Goal: Task Accomplishment & Management: Manage account settings

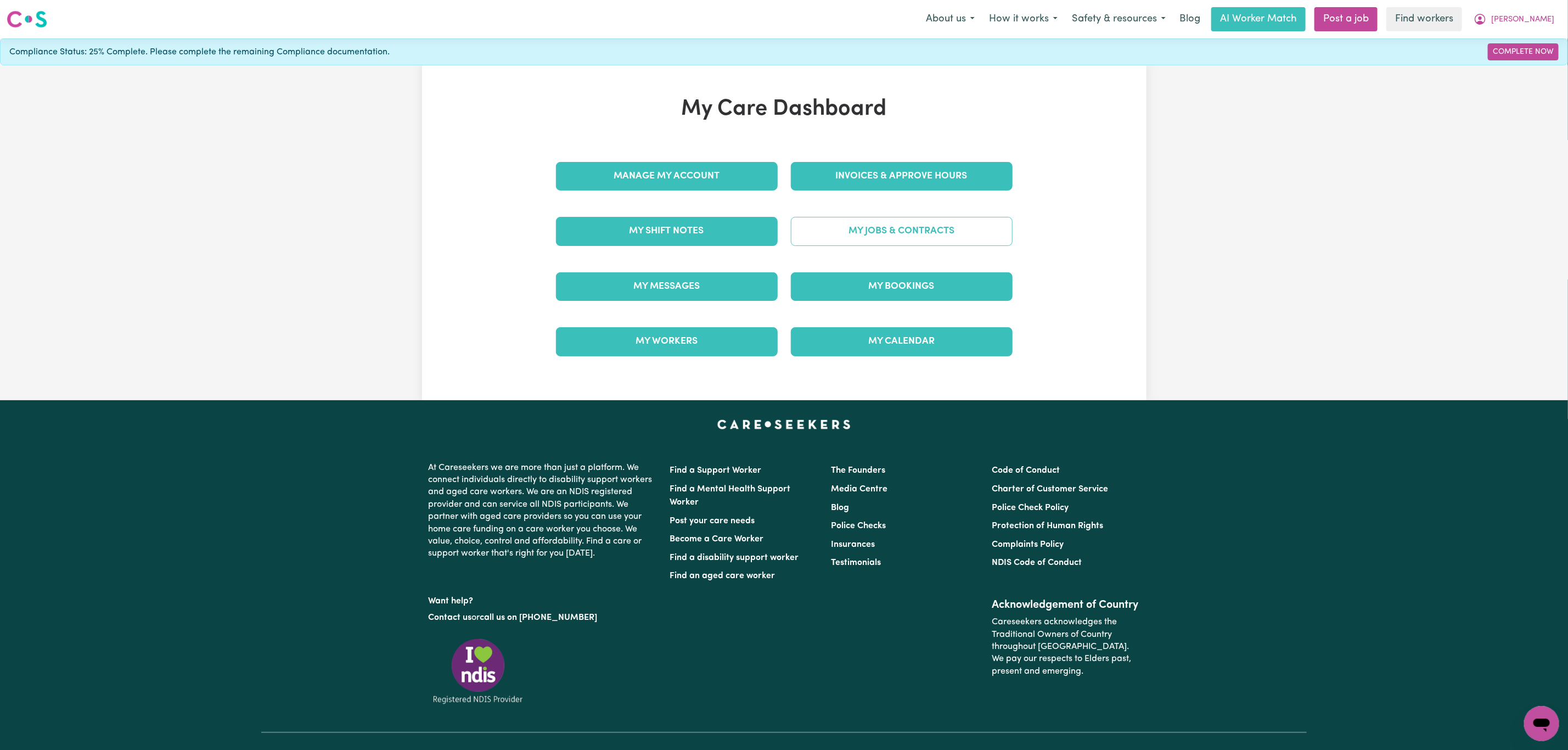
click at [884, 226] on link "My Jobs & Contracts" at bounding box center [902, 231] width 222 height 28
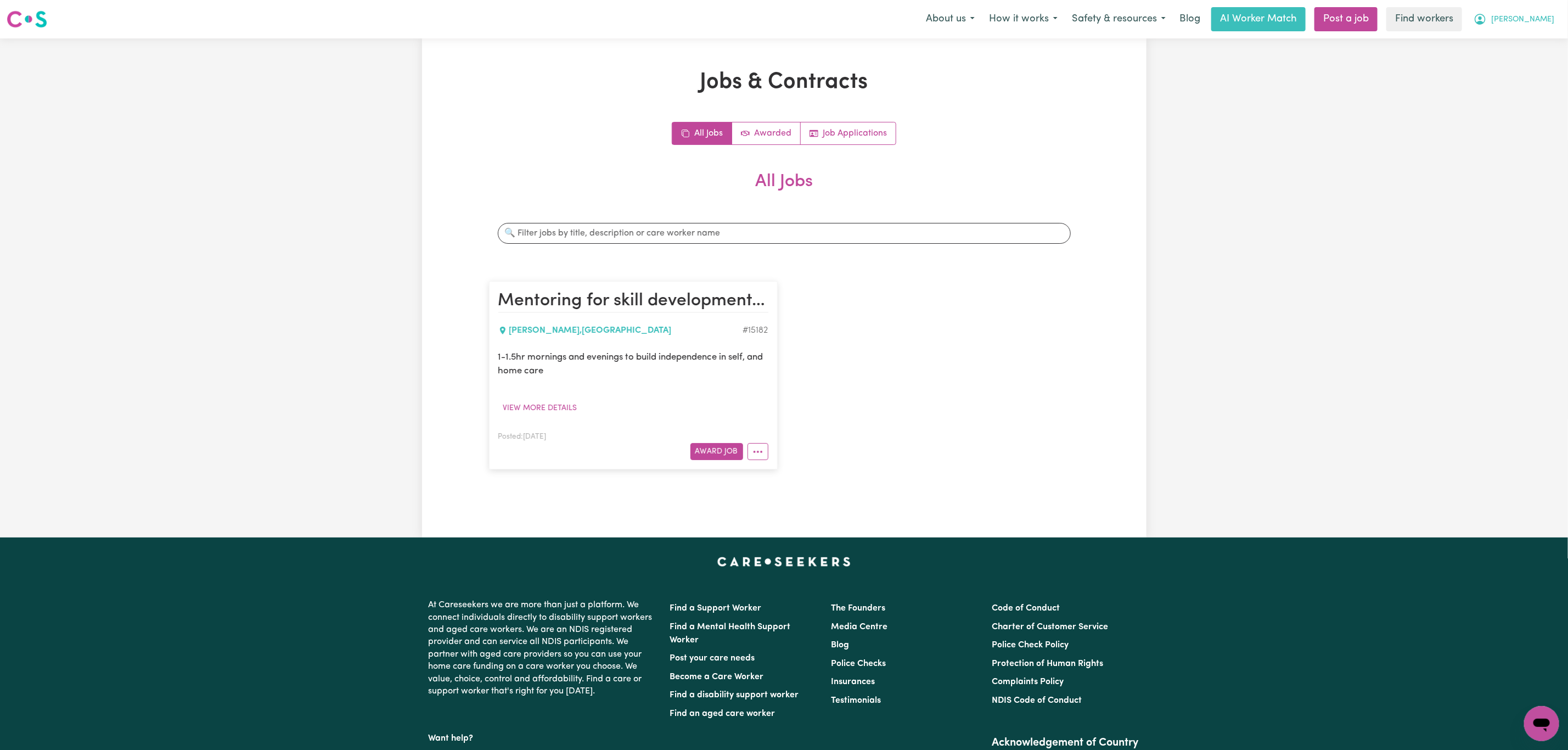
click at [1533, 17] on span "[PERSON_NAME]" at bounding box center [1523, 20] width 63 height 12
click at [1510, 35] on link "My Dashboard" at bounding box center [1517, 42] width 87 height 21
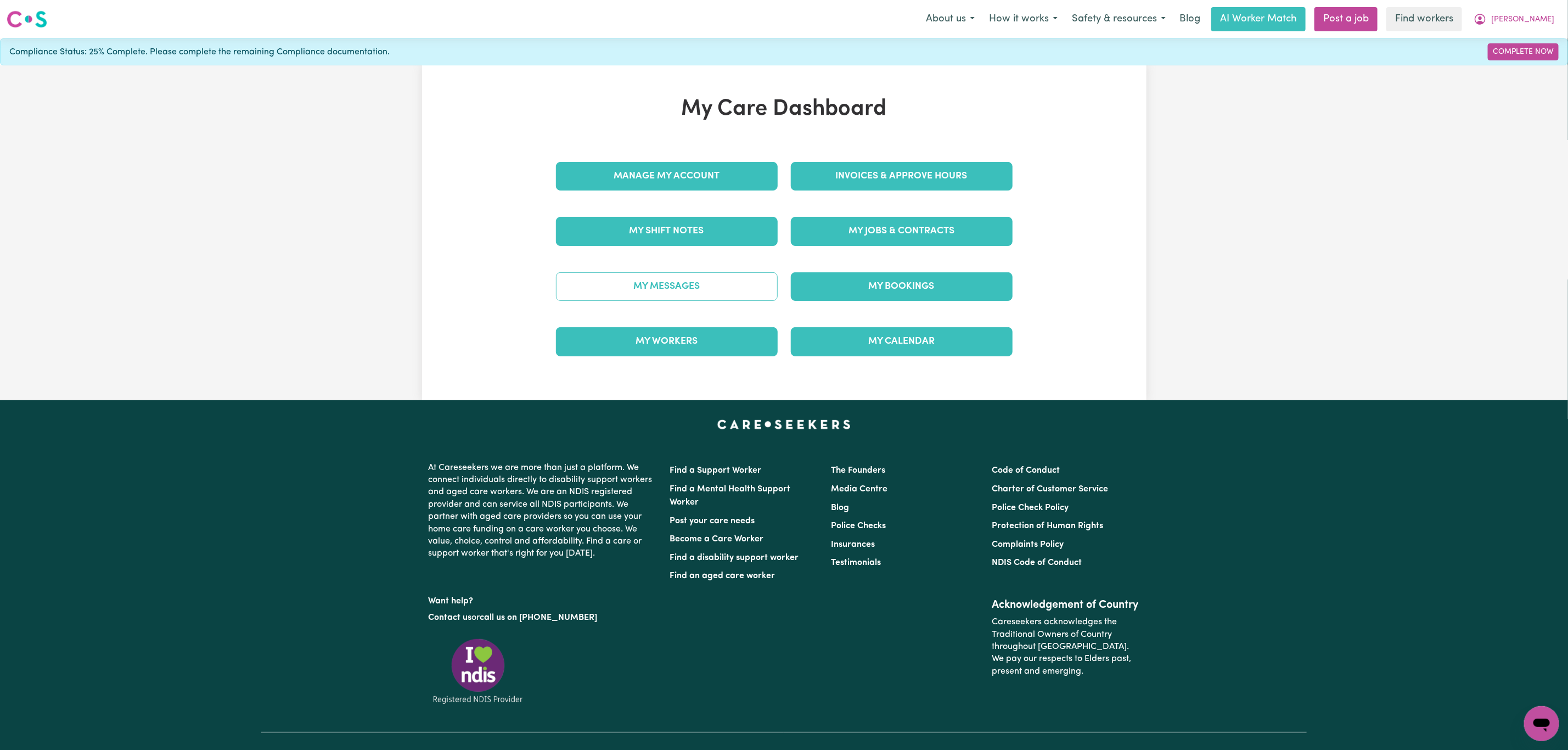
click at [627, 287] on link "My Messages" at bounding box center [667, 287] width 222 height 28
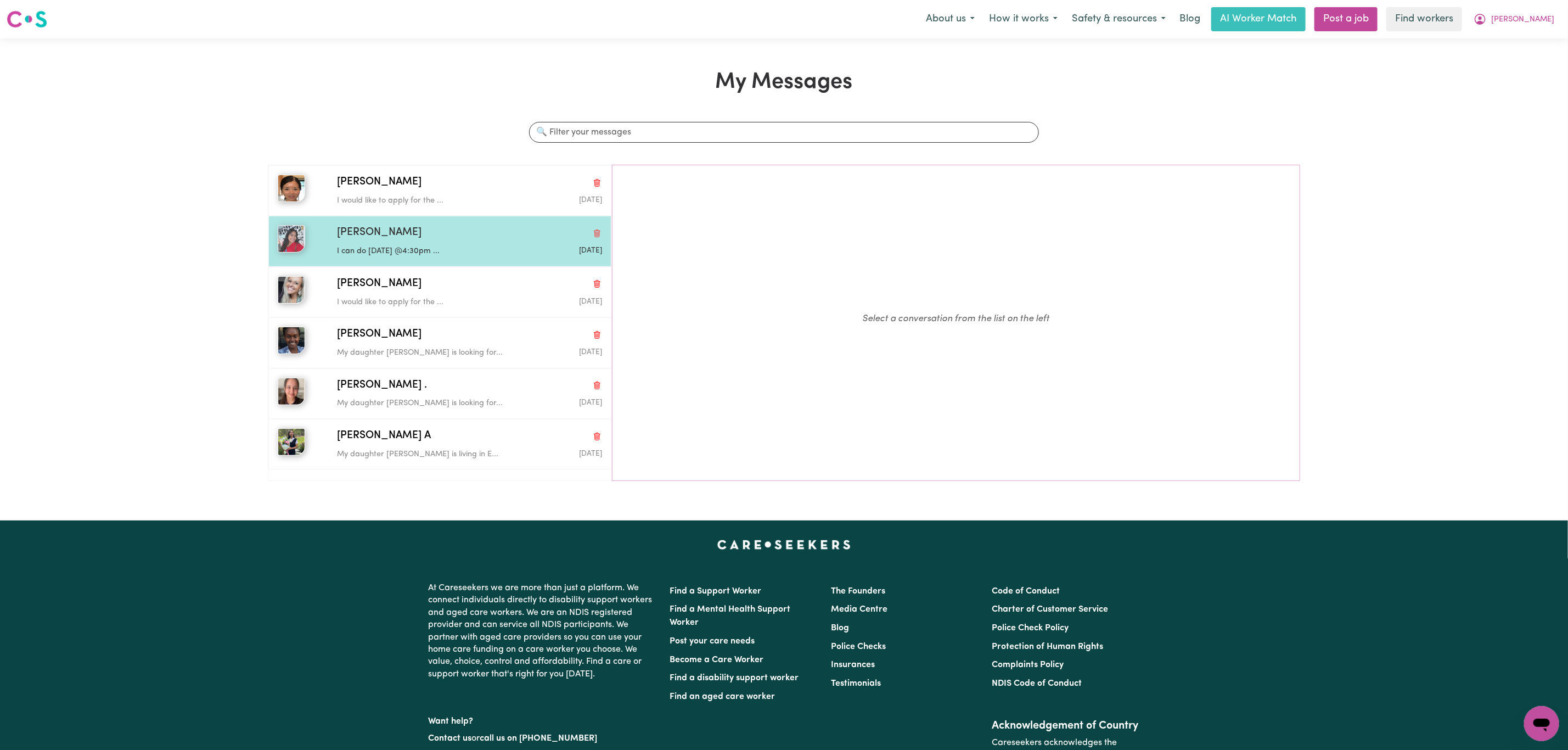
click at [473, 248] on p "I can do [DATE] @4:30pm ..." at bounding box center [426, 252] width 177 height 12
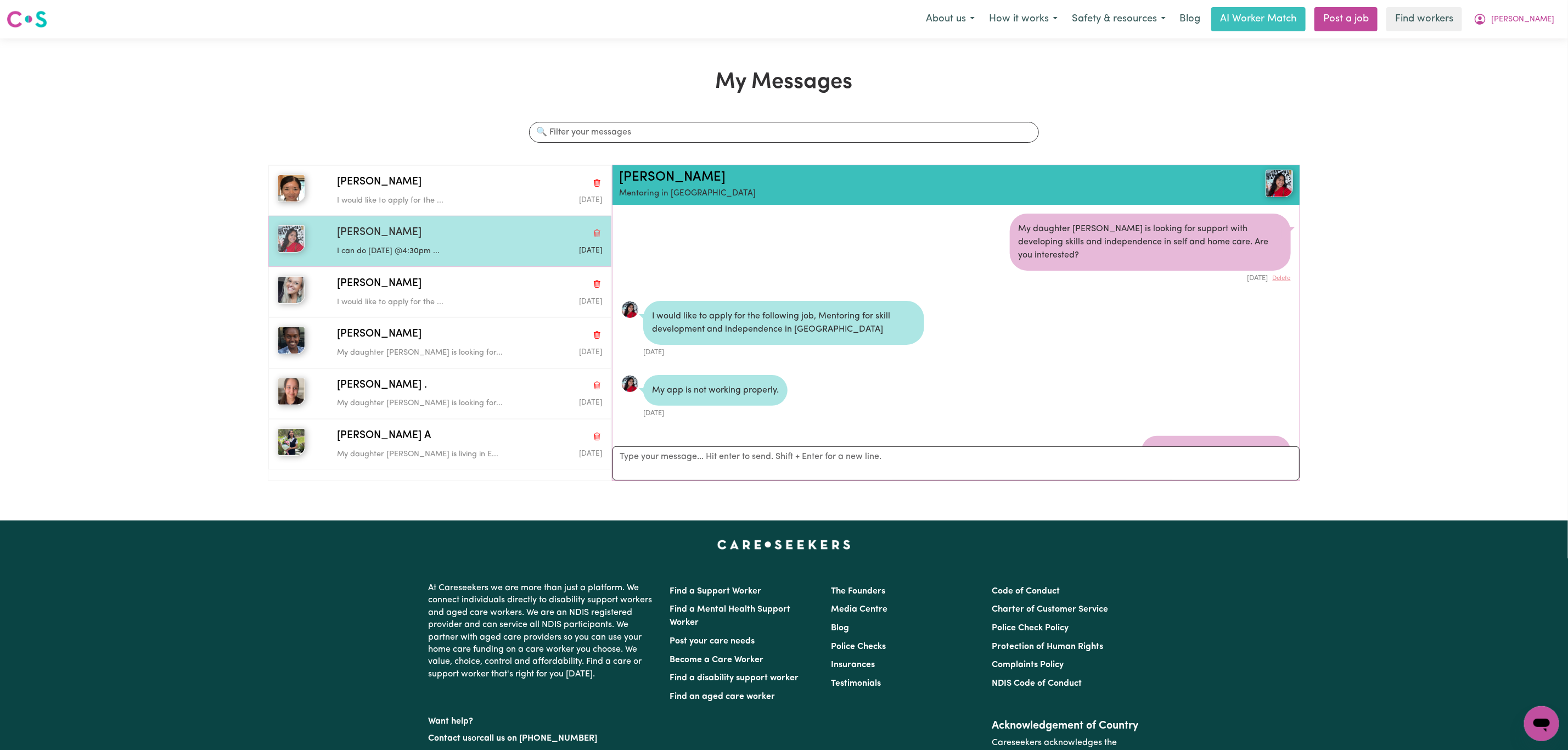
scroll to position [173, 0]
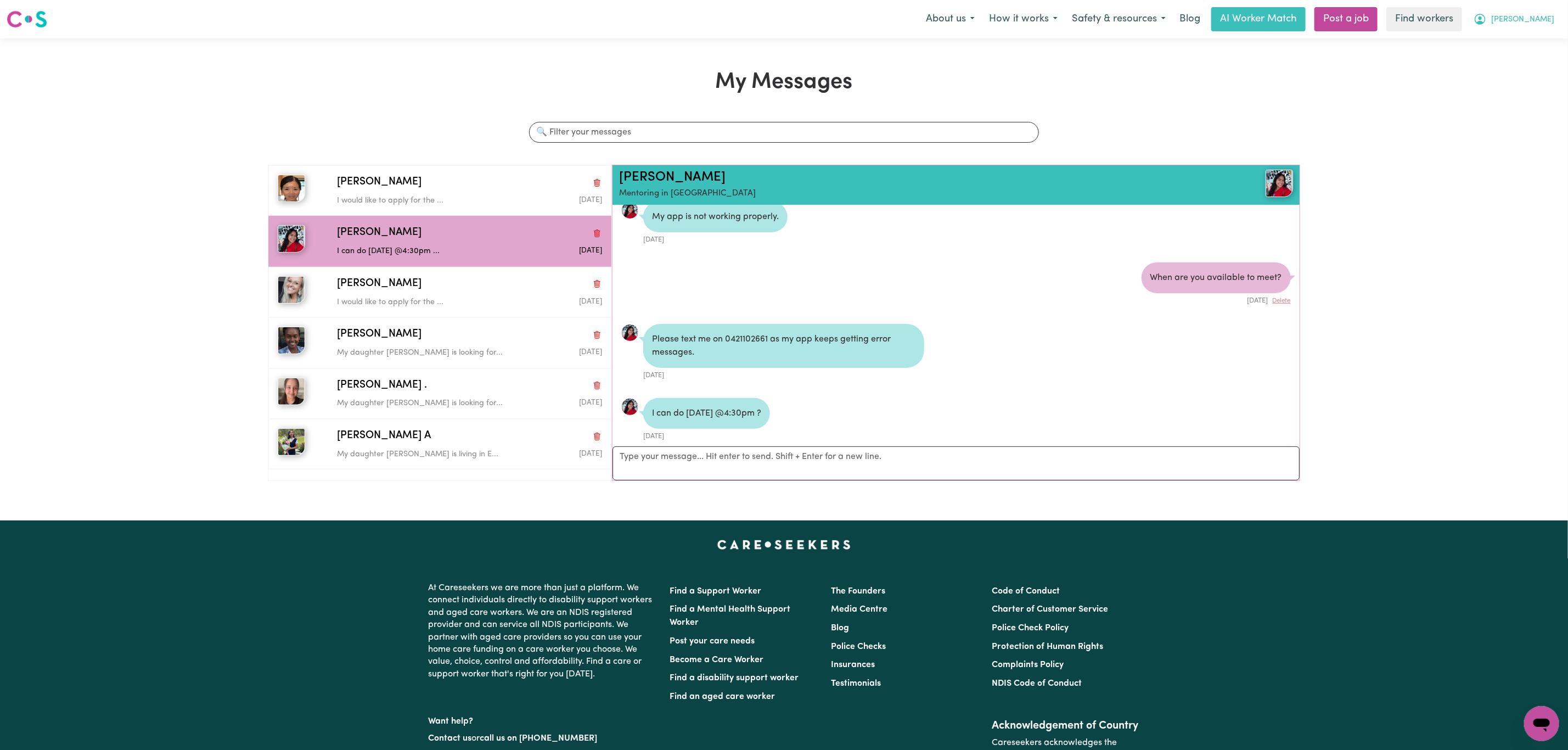
click at [1540, 28] on button "[PERSON_NAME]" at bounding box center [1514, 19] width 95 height 23
click at [1518, 49] on link "My Dashboard" at bounding box center [1517, 42] width 87 height 21
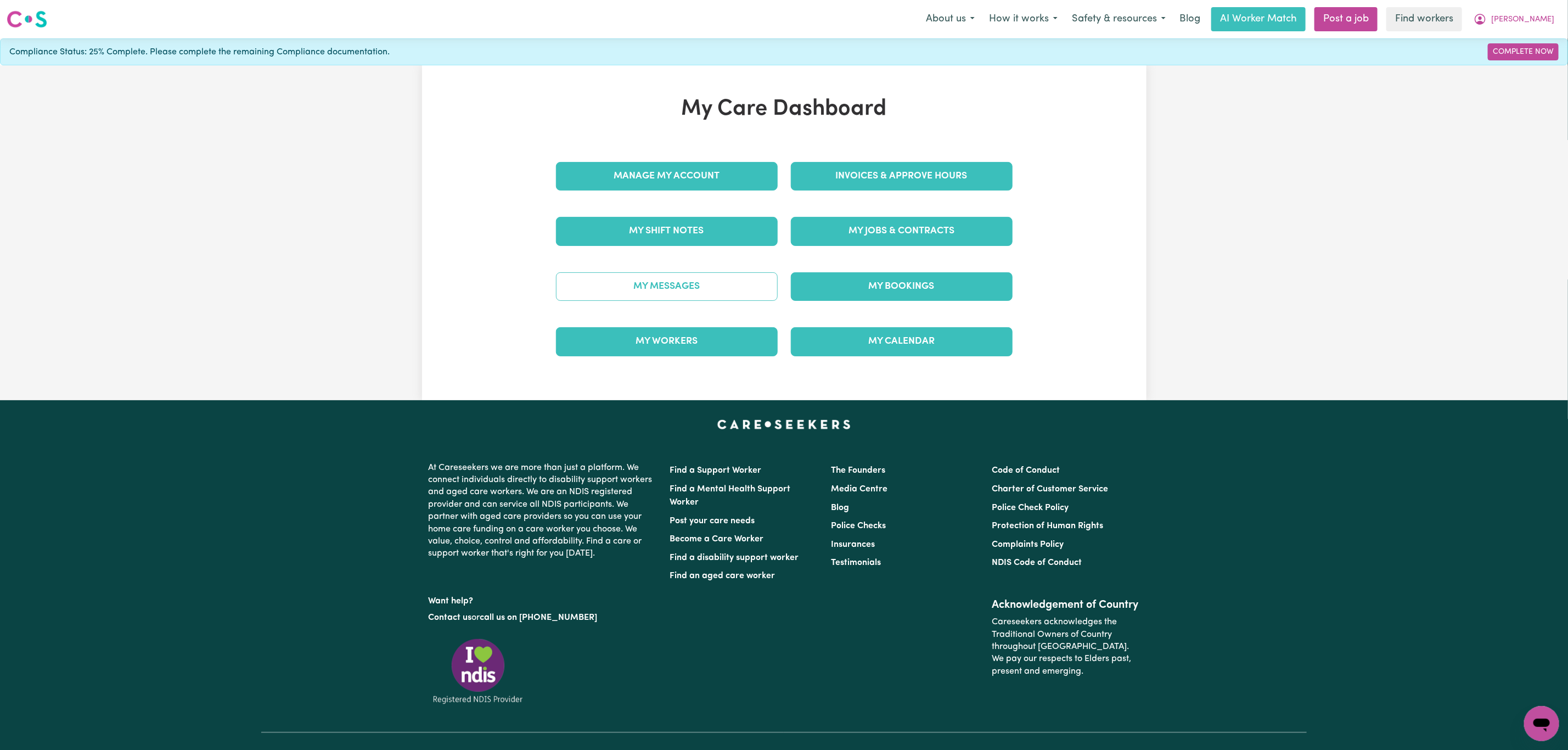
click at [689, 300] on link "My Messages" at bounding box center [667, 287] width 222 height 28
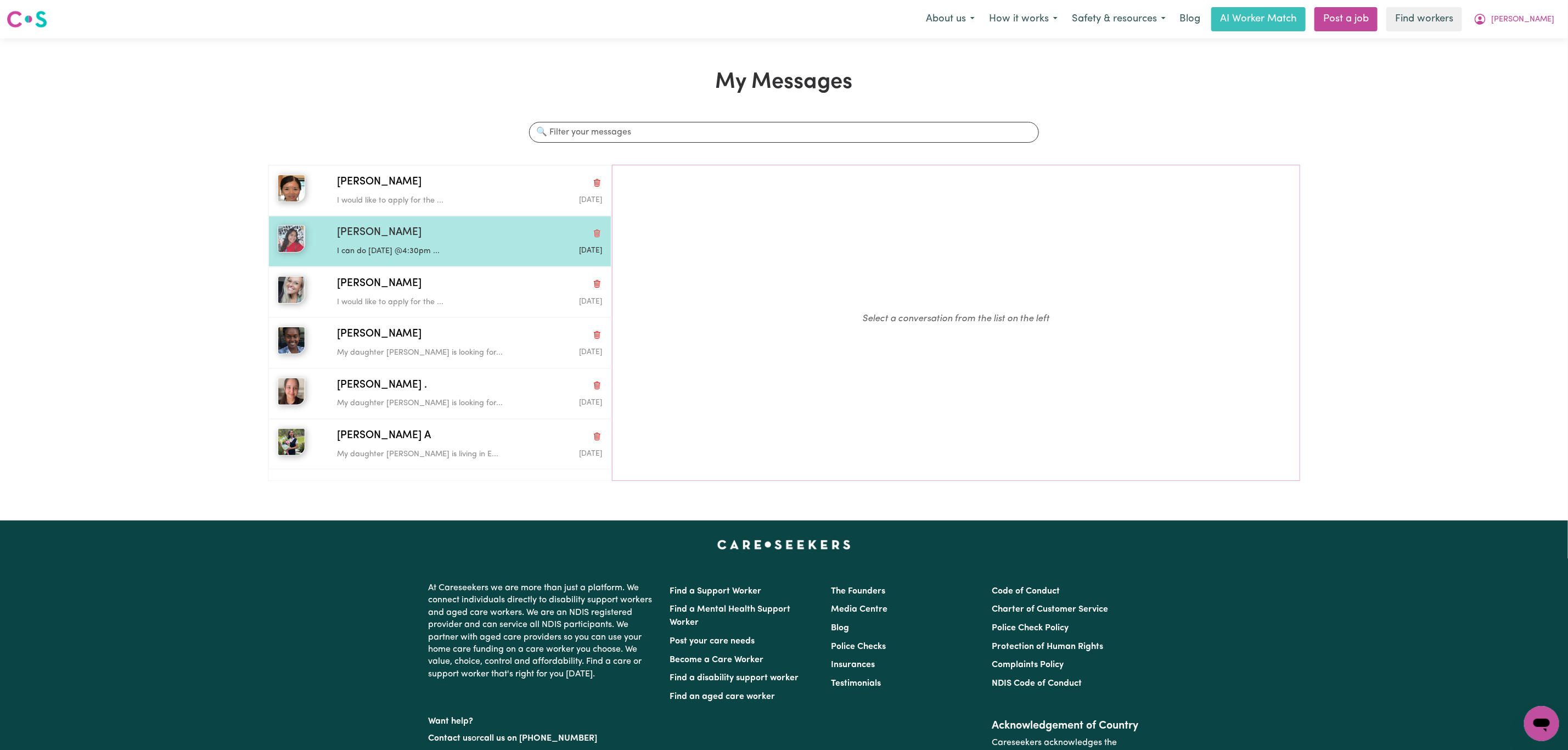
click at [429, 252] on p "I can do [DATE] @4:30pm ..." at bounding box center [426, 252] width 177 height 12
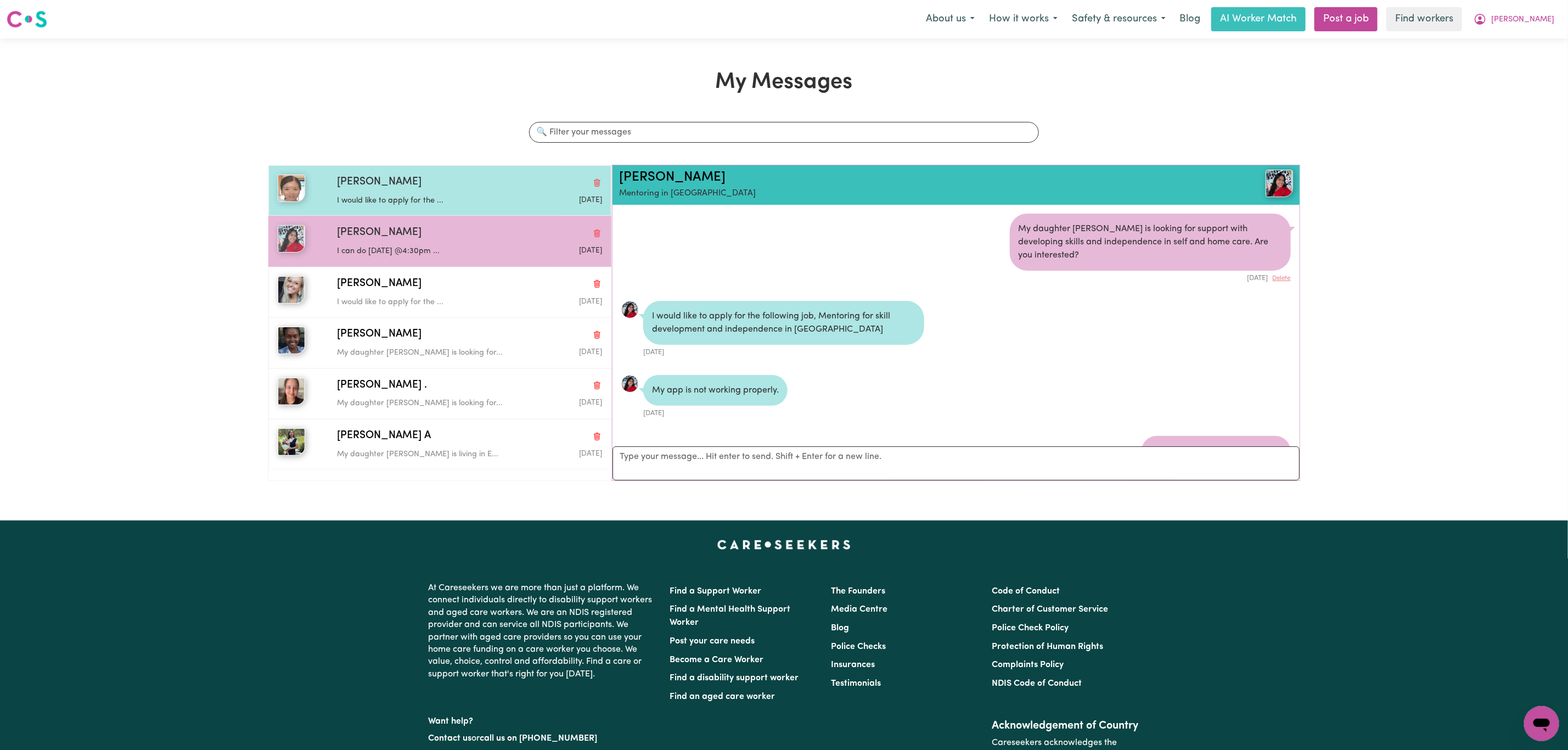
scroll to position [173, 0]
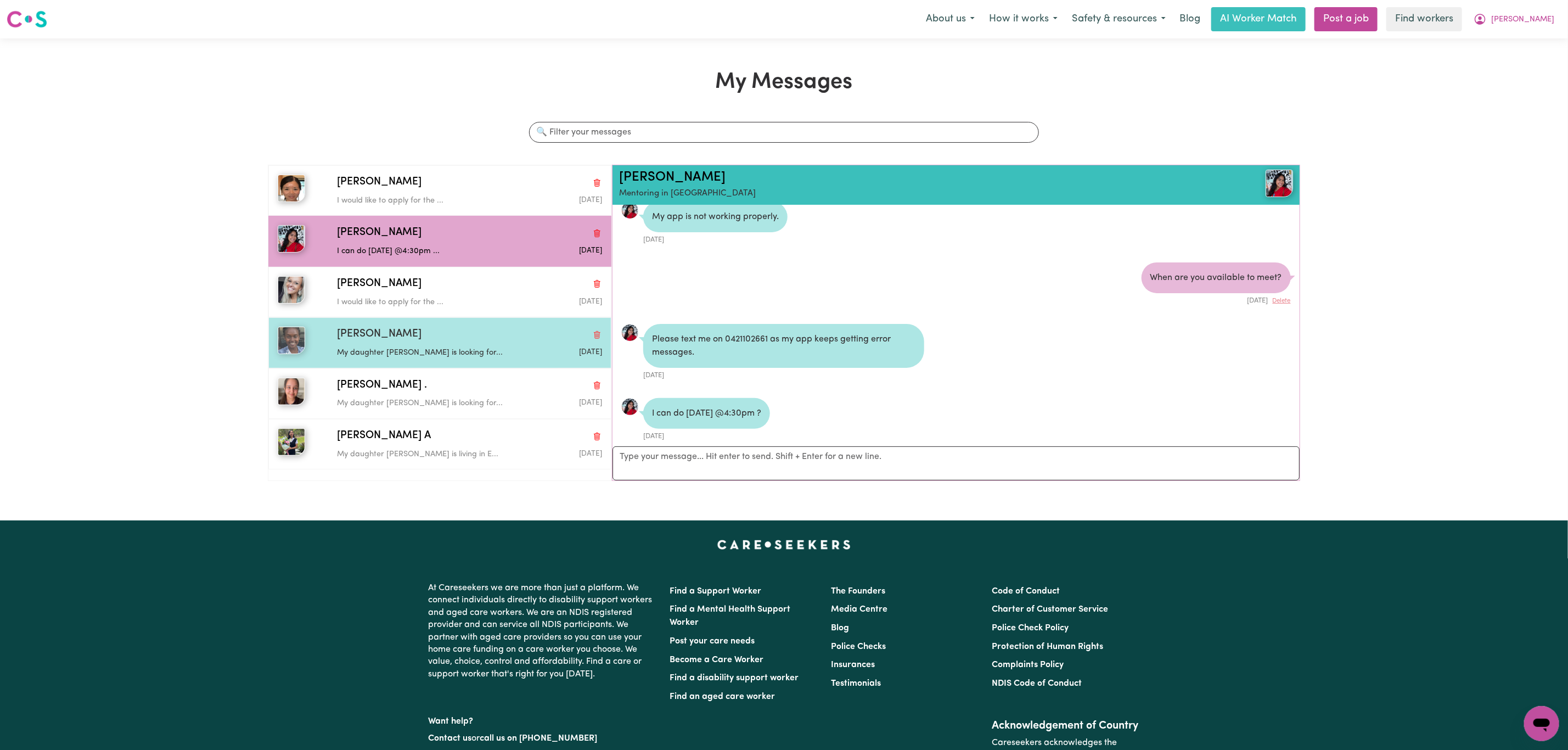
click at [407, 353] on p "My daughter [PERSON_NAME] is looking for..." at bounding box center [426, 353] width 177 height 12
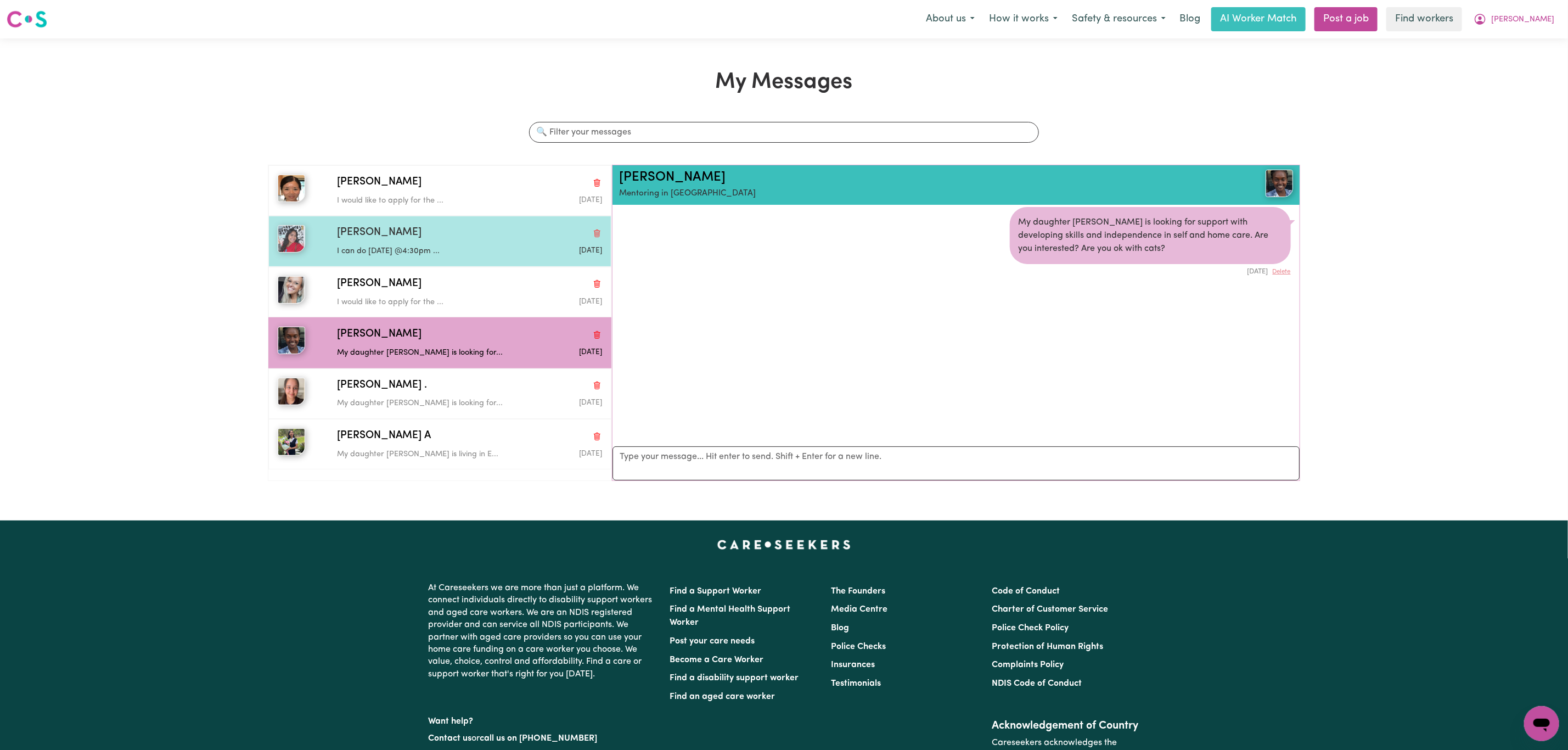
click at [424, 243] on div "I can do [DATE] @4:30pm ..." at bounding box center [426, 249] width 177 height 16
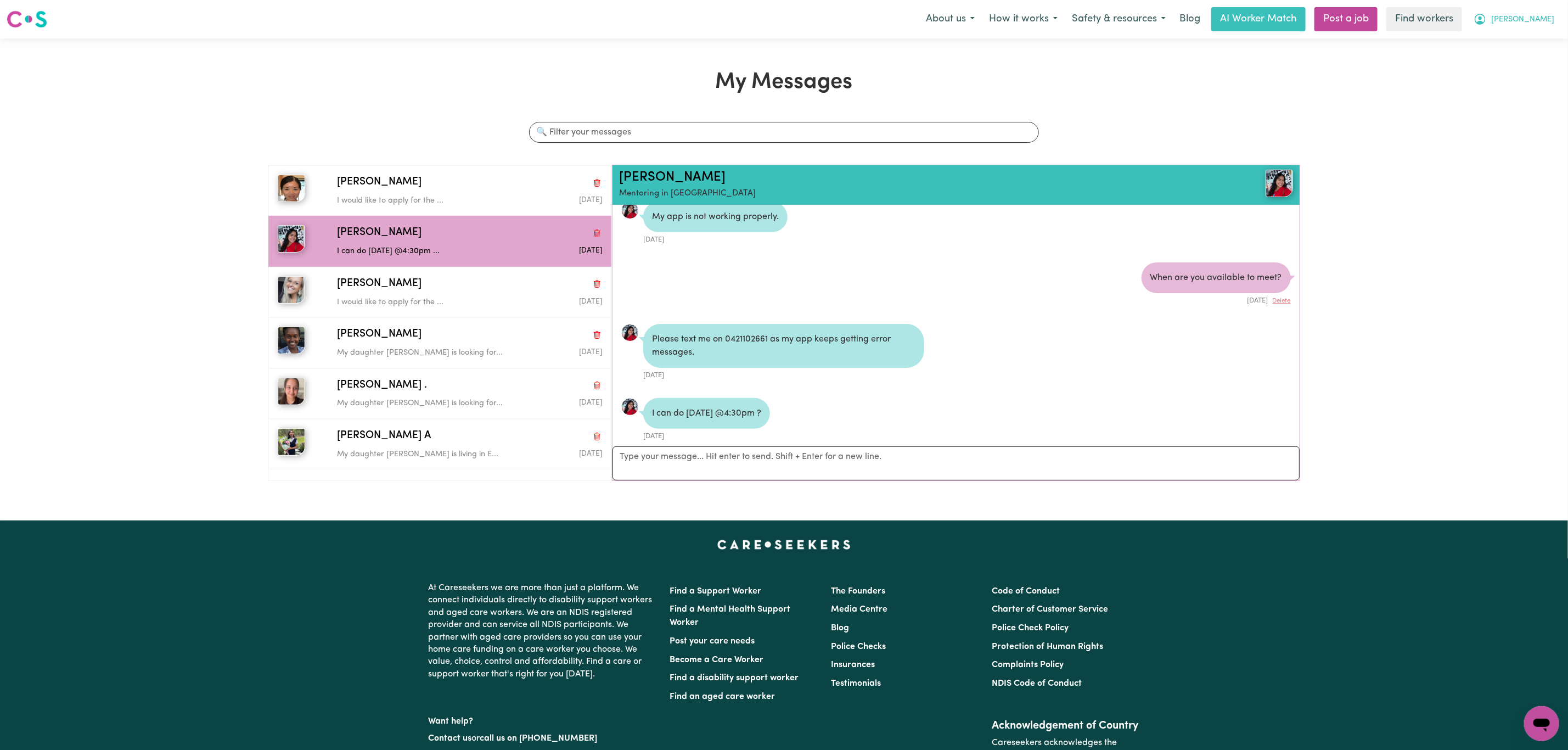
drag, startPoint x: 1533, startPoint y: 5, endPoint x: 1536, endPoint y: 16, distance: 11.4
click at [1533, 5] on nav "Menu About us How it works Safety & resources Blog AI Worker Match Post a job F…" at bounding box center [784, 19] width 1568 height 38
click at [1536, 16] on span "[PERSON_NAME]" at bounding box center [1523, 20] width 63 height 12
click at [1528, 38] on link "My Dashboard" at bounding box center [1517, 42] width 87 height 21
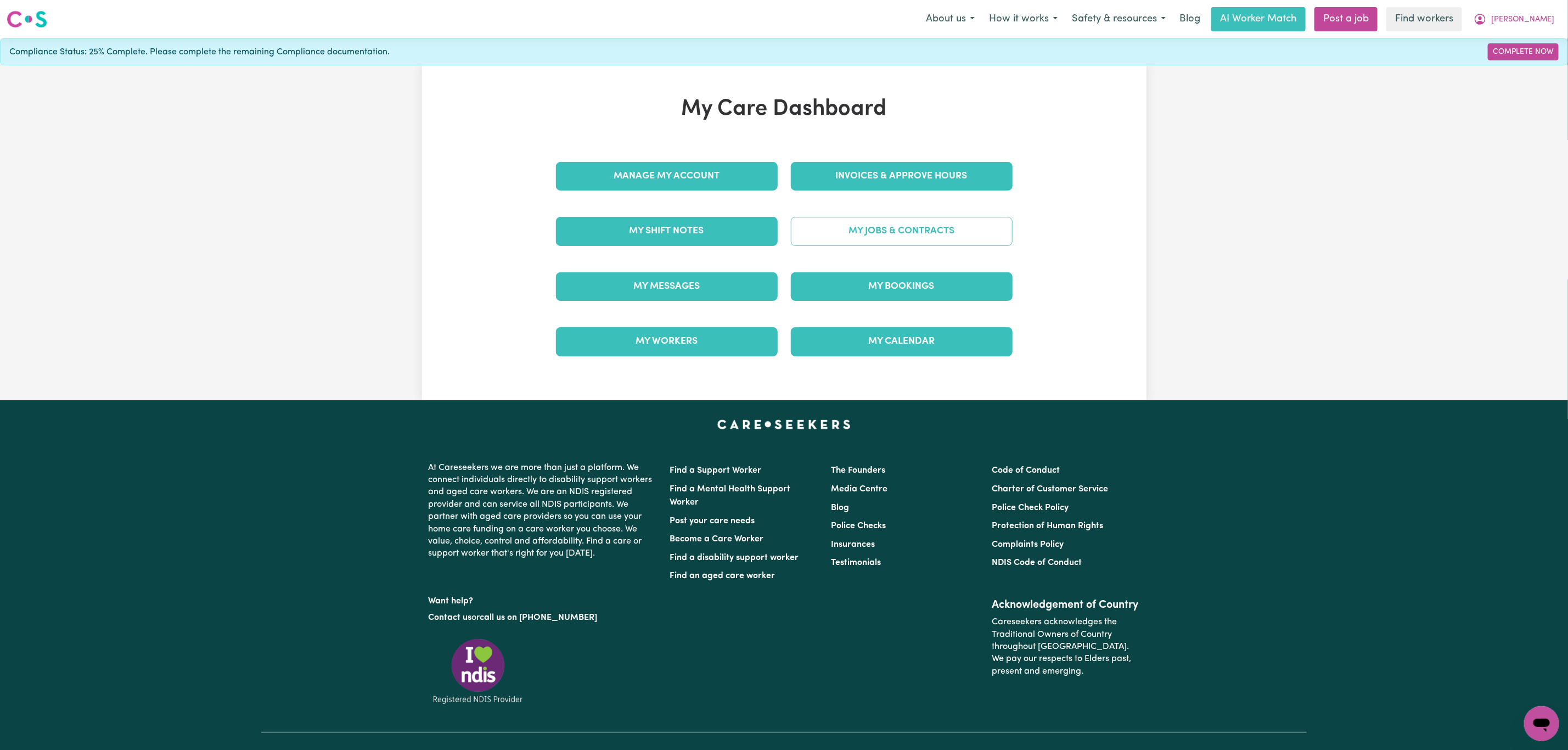
click at [840, 234] on link "My Jobs & Contracts" at bounding box center [902, 231] width 222 height 28
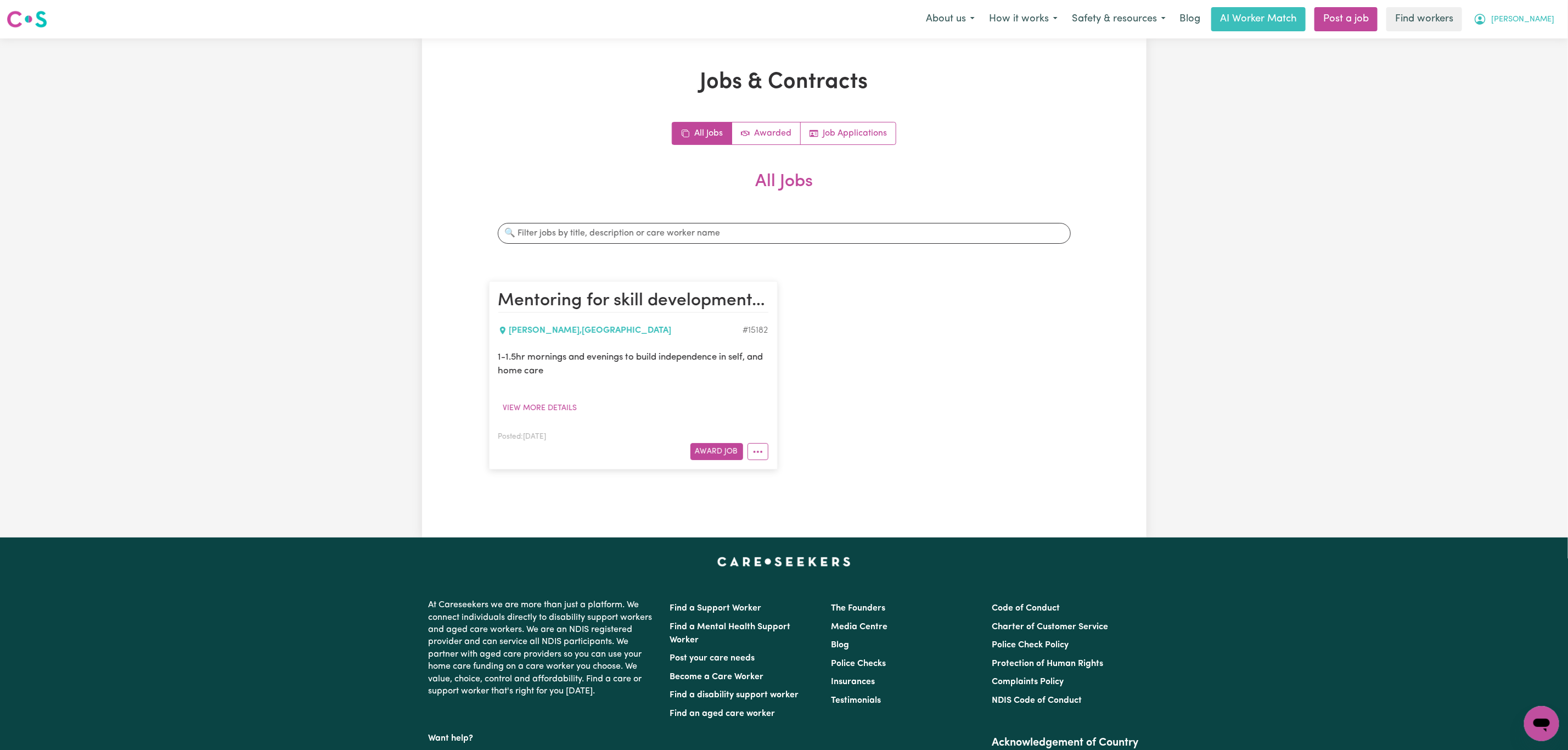
click at [1536, 15] on span "[PERSON_NAME]" at bounding box center [1523, 20] width 63 height 12
click at [1536, 32] on link "My Dashboard" at bounding box center [1517, 42] width 87 height 21
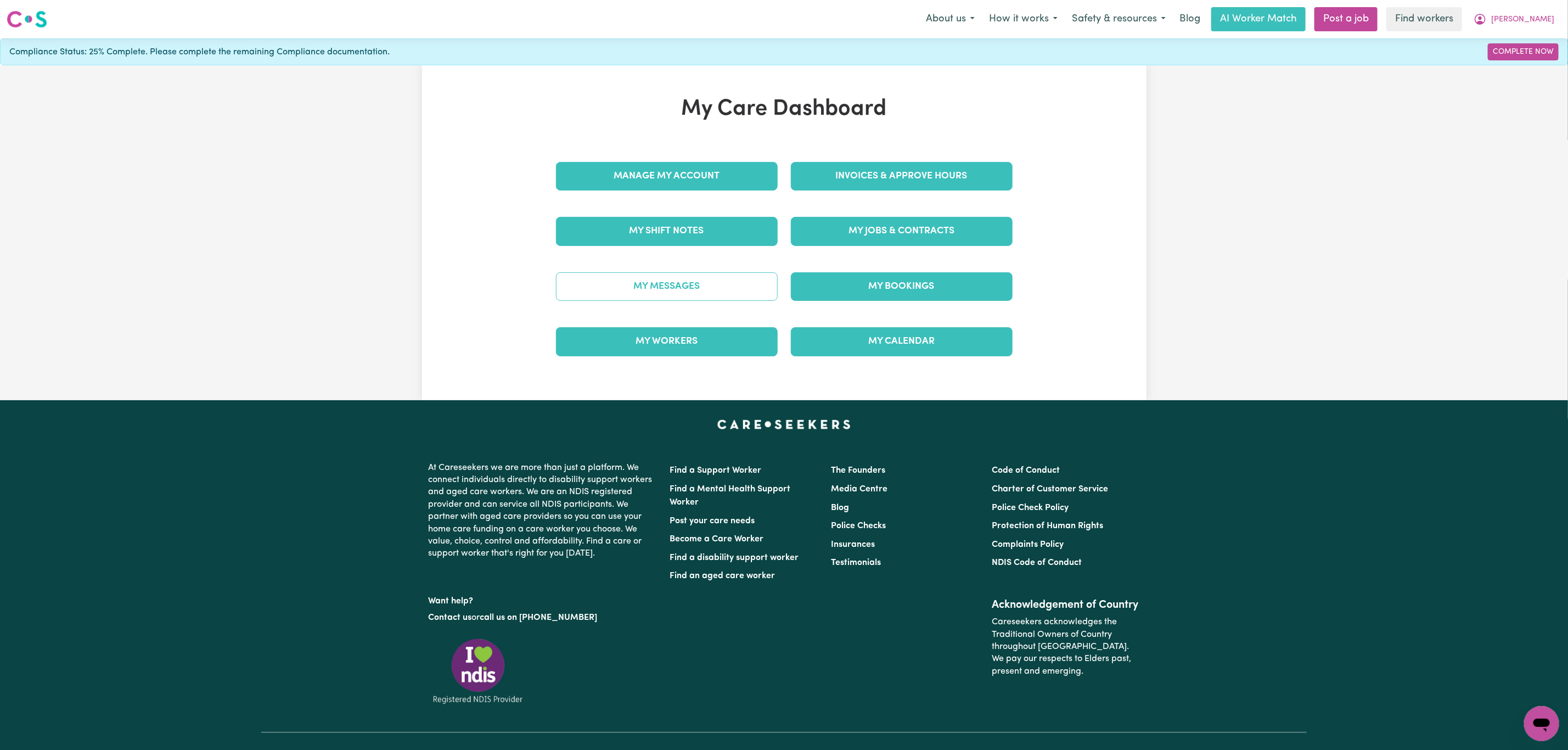
click at [660, 299] on link "My Messages" at bounding box center [667, 287] width 222 height 28
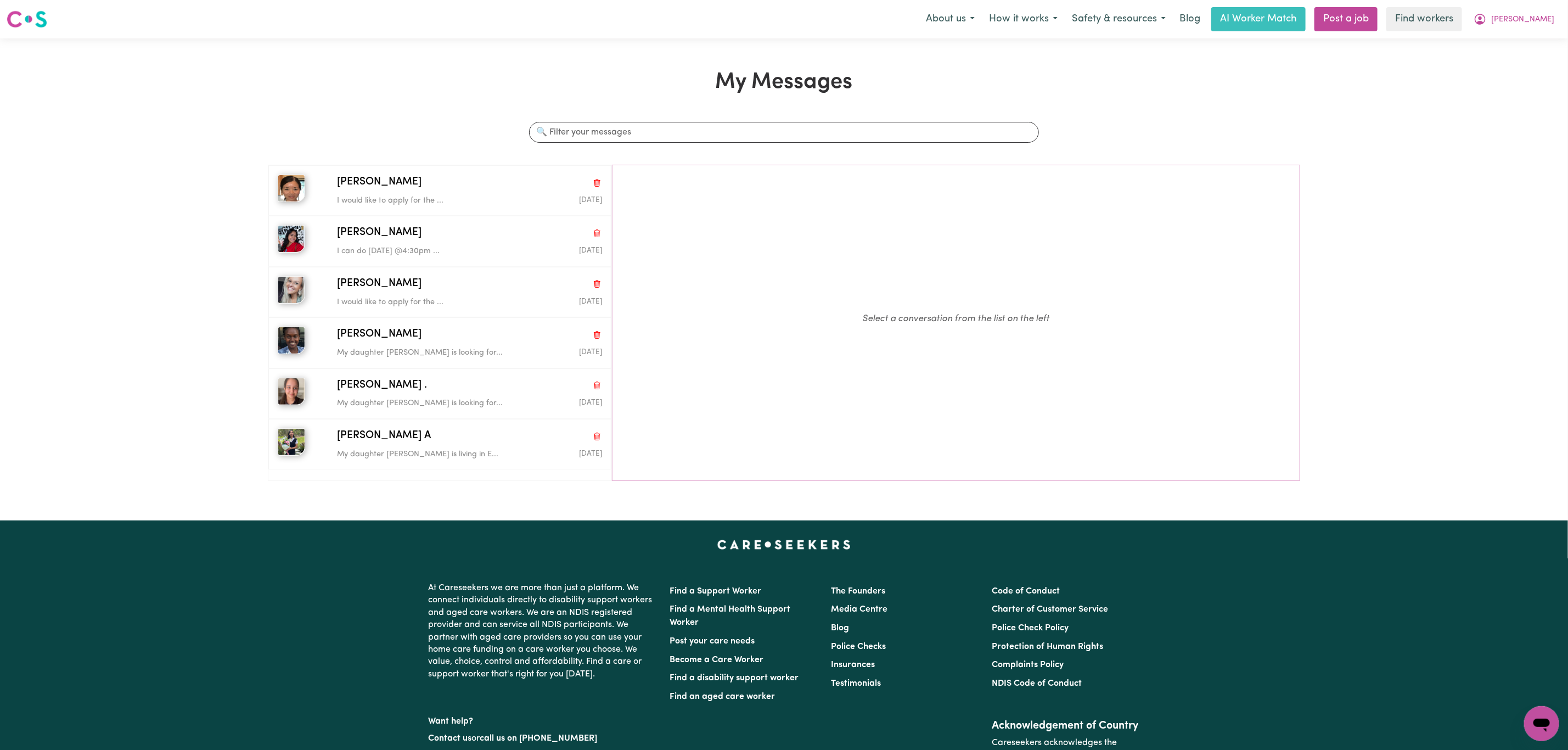
click at [1562, 24] on div "Menu About us How it works Safety & resources Blog AI Worker Match Post a job F…" at bounding box center [784, 19] width 1568 height 25
click at [1538, 13] on span "[PERSON_NAME]" at bounding box center [1523, 20] width 63 height 12
click at [1500, 42] on link "My Dashboard" at bounding box center [1517, 42] width 87 height 21
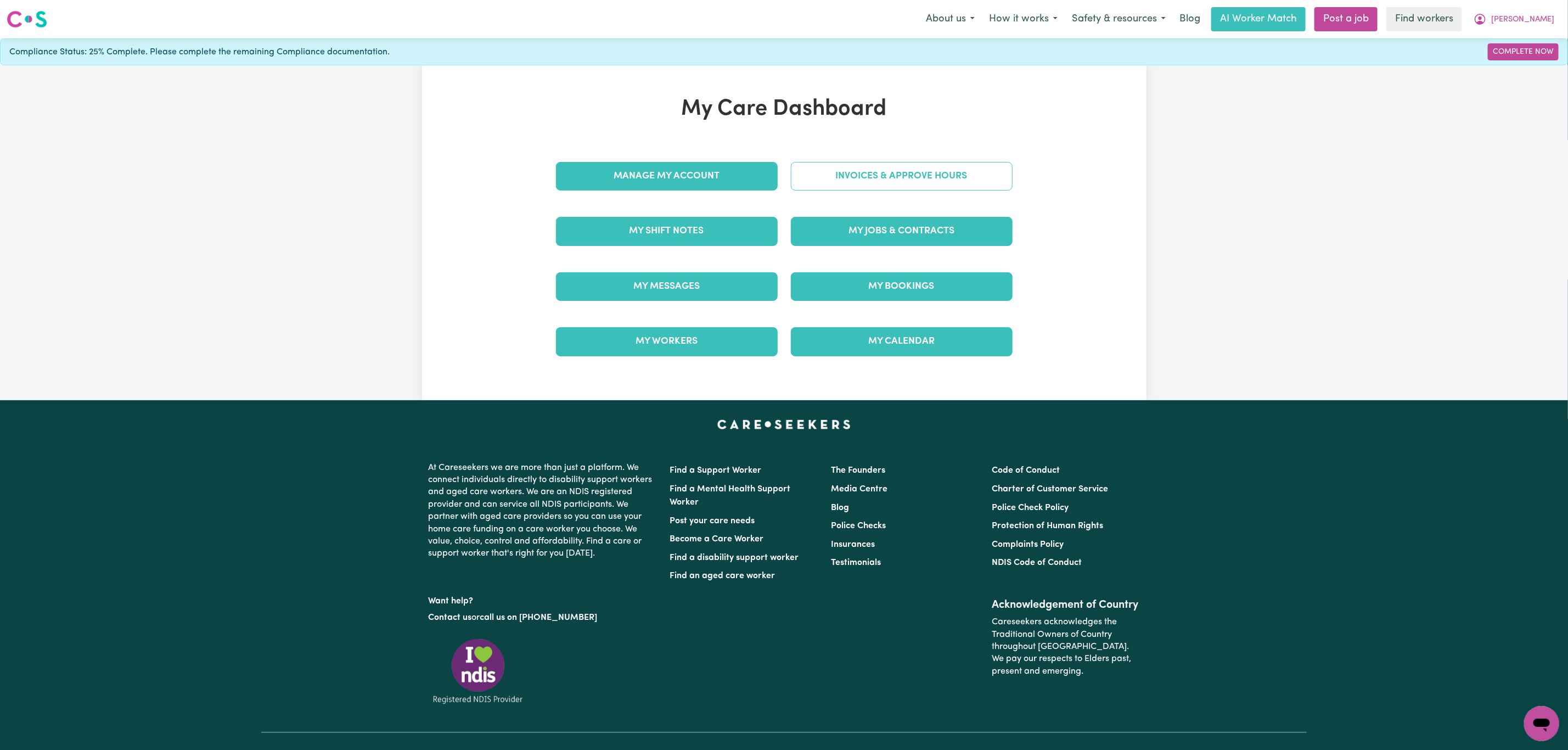
click at [847, 177] on link "Invoices & Approve Hours" at bounding box center [902, 176] width 222 height 28
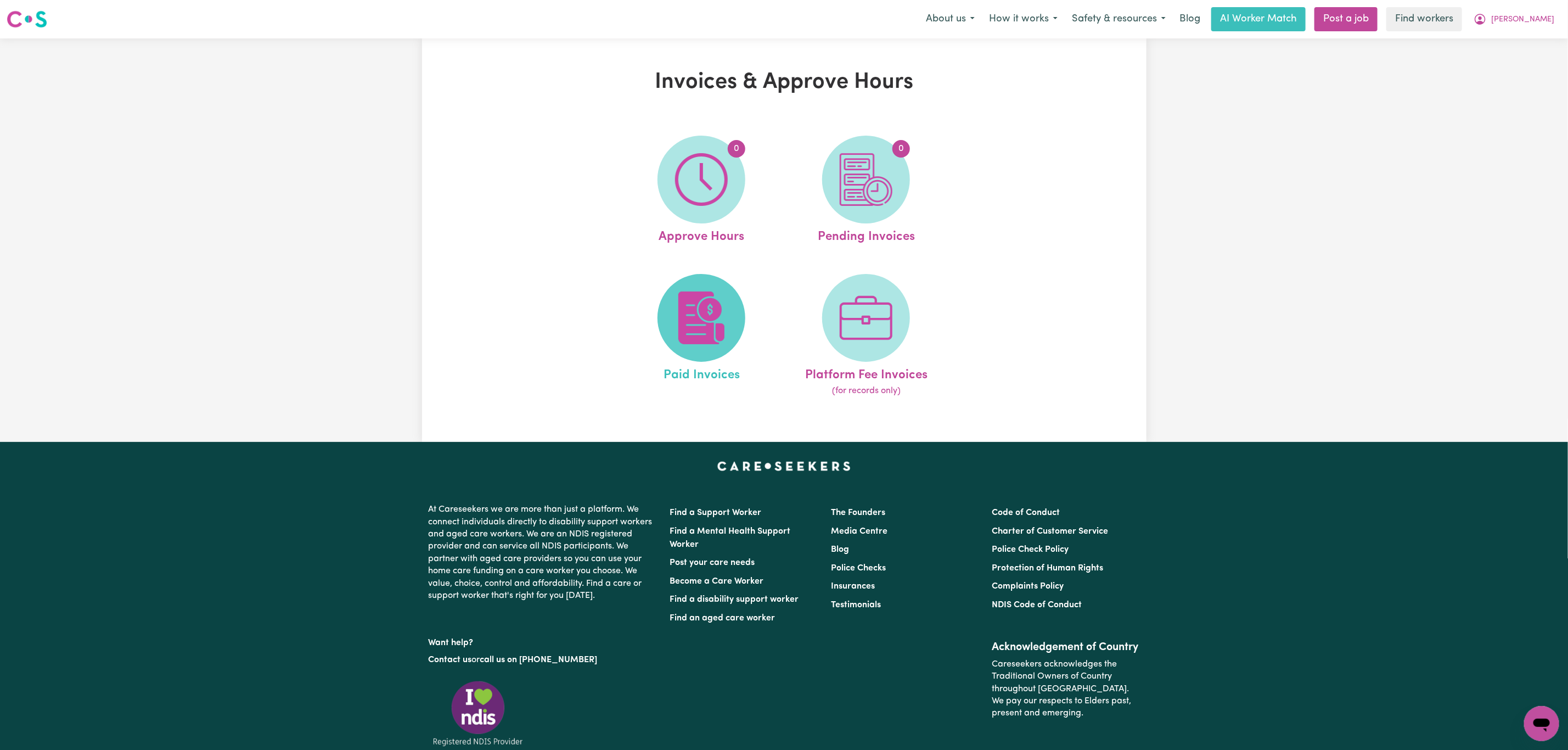
click at [687, 338] on img at bounding box center [701, 318] width 53 height 53
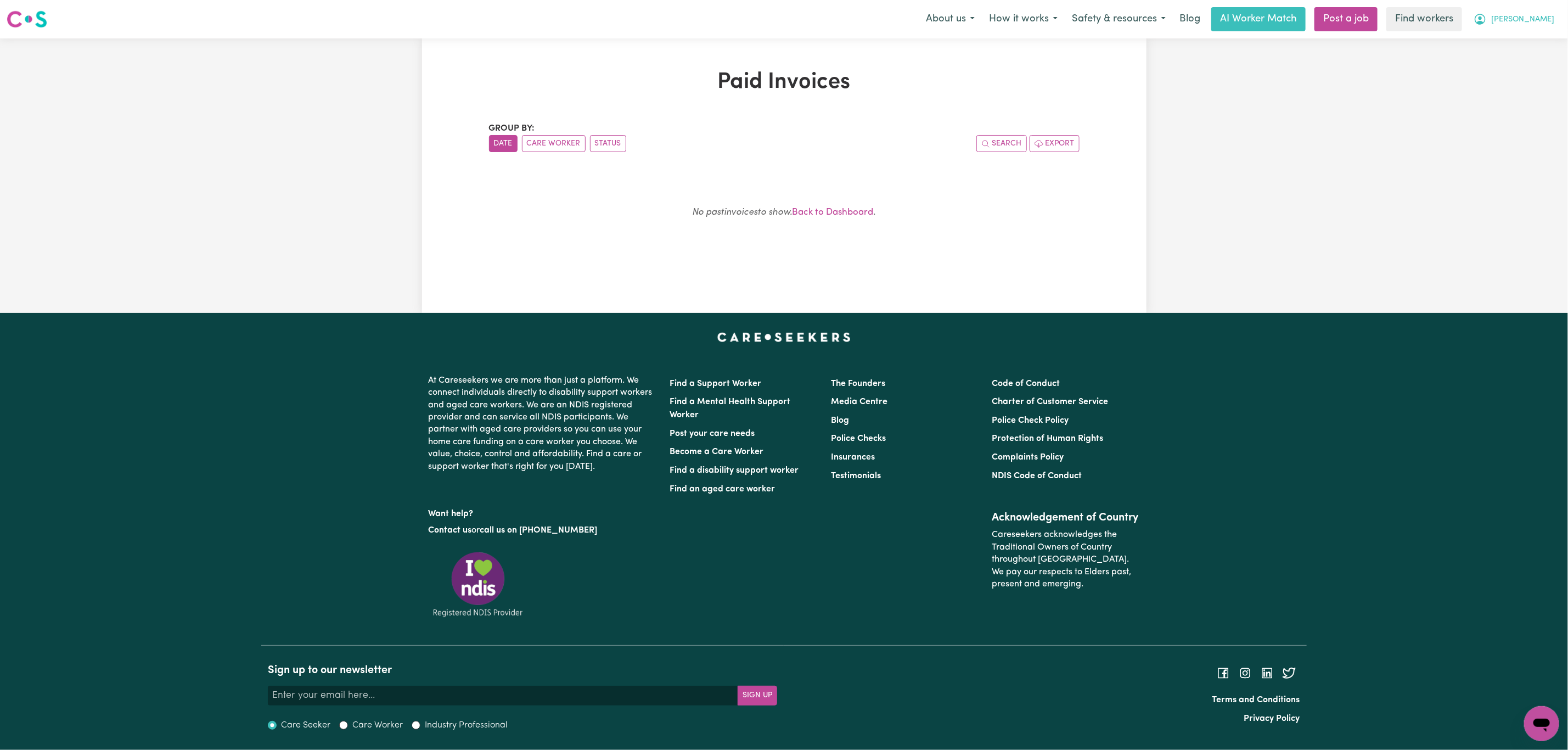
click at [1537, 25] on span "[PERSON_NAME]" at bounding box center [1523, 20] width 63 height 12
click at [1532, 42] on link "My Dashboard" at bounding box center [1517, 42] width 87 height 21
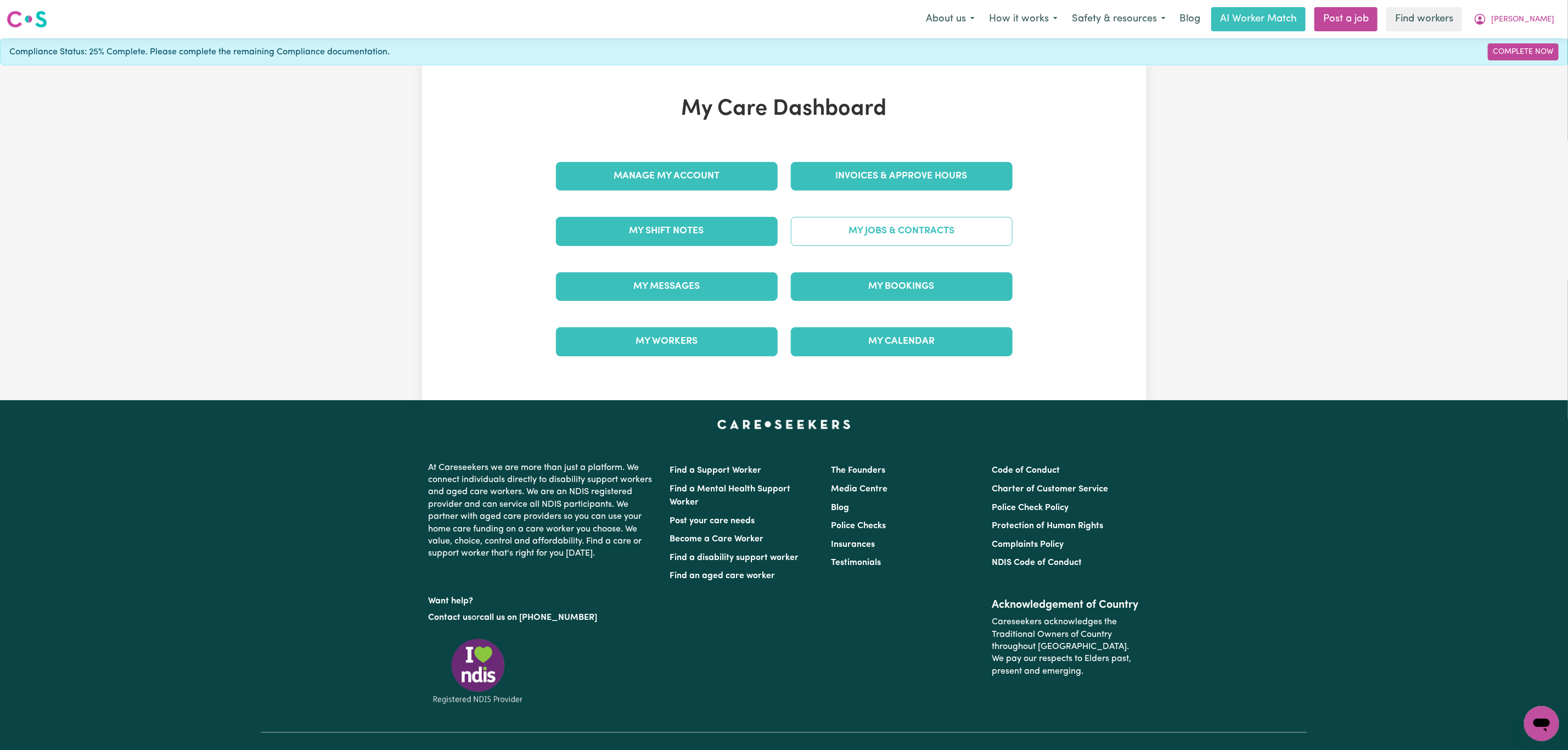
click at [848, 233] on link "My Jobs & Contracts" at bounding box center [902, 231] width 222 height 28
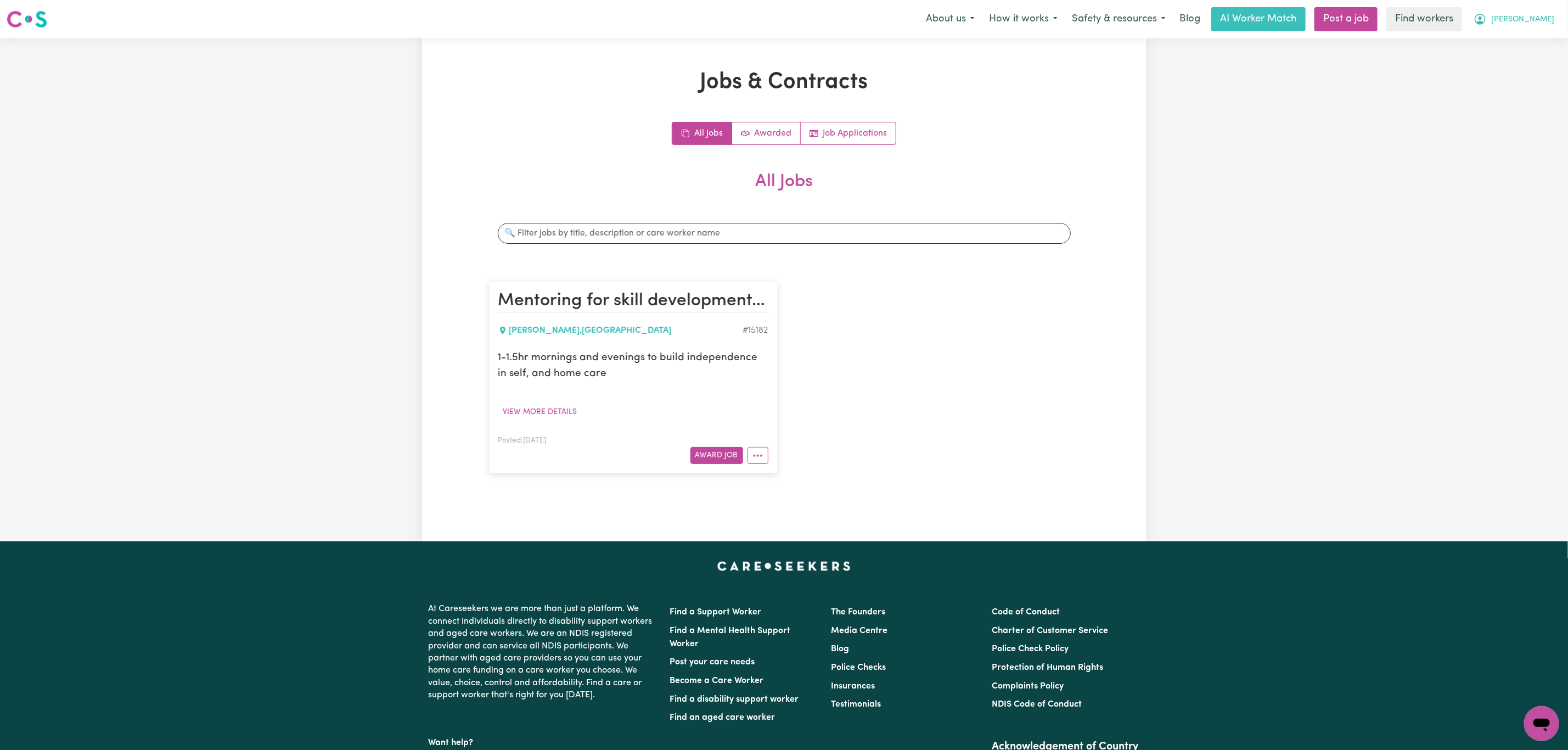
click at [1534, 18] on span "[PERSON_NAME]" at bounding box center [1523, 20] width 63 height 12
click at [1533, 38] on link "My Dashboard" at bounding box center [1517, 42] width 87 height 21
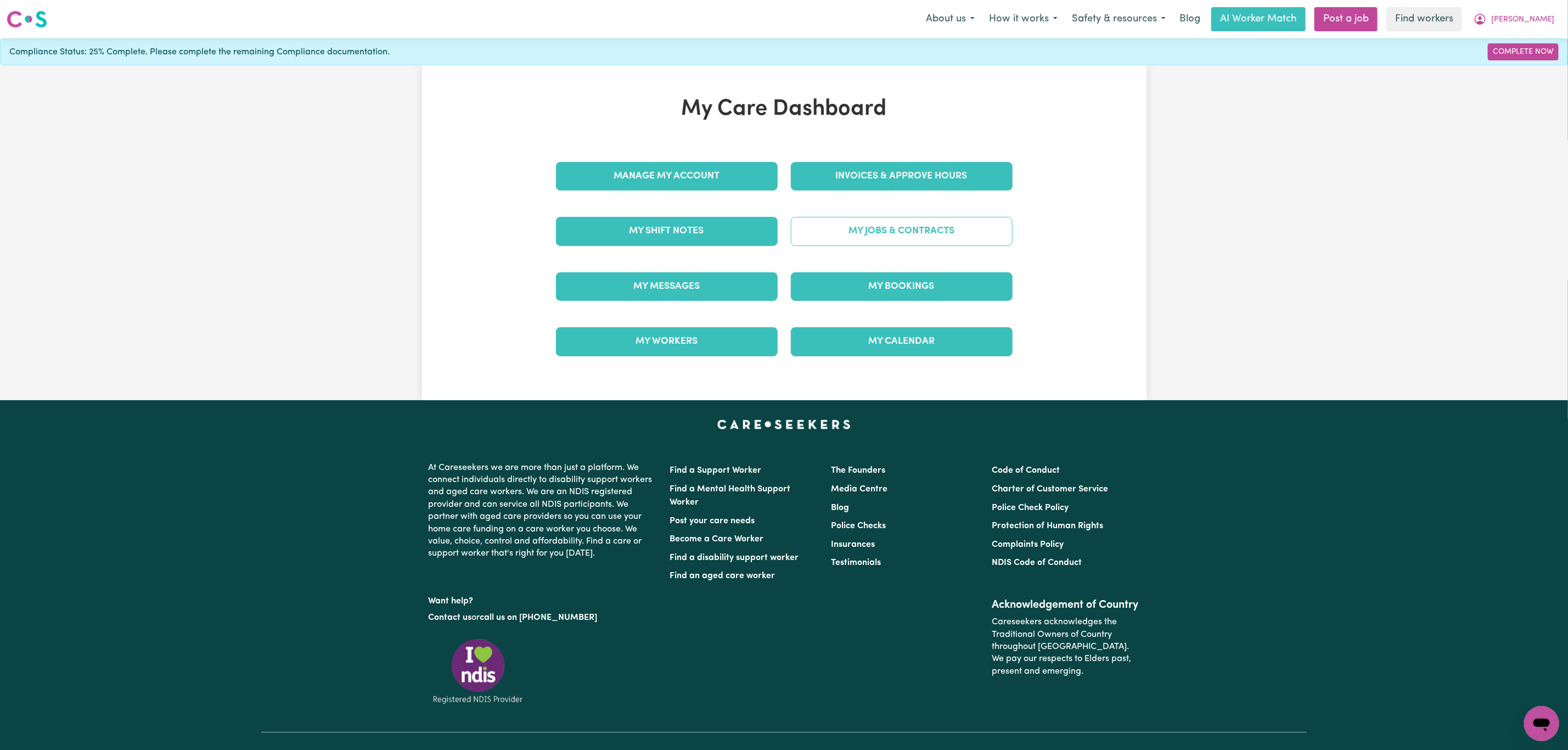
click at [839, 231] on link "My Jobs & Contracts" at bounding box center [902, 231] width 222 height 28
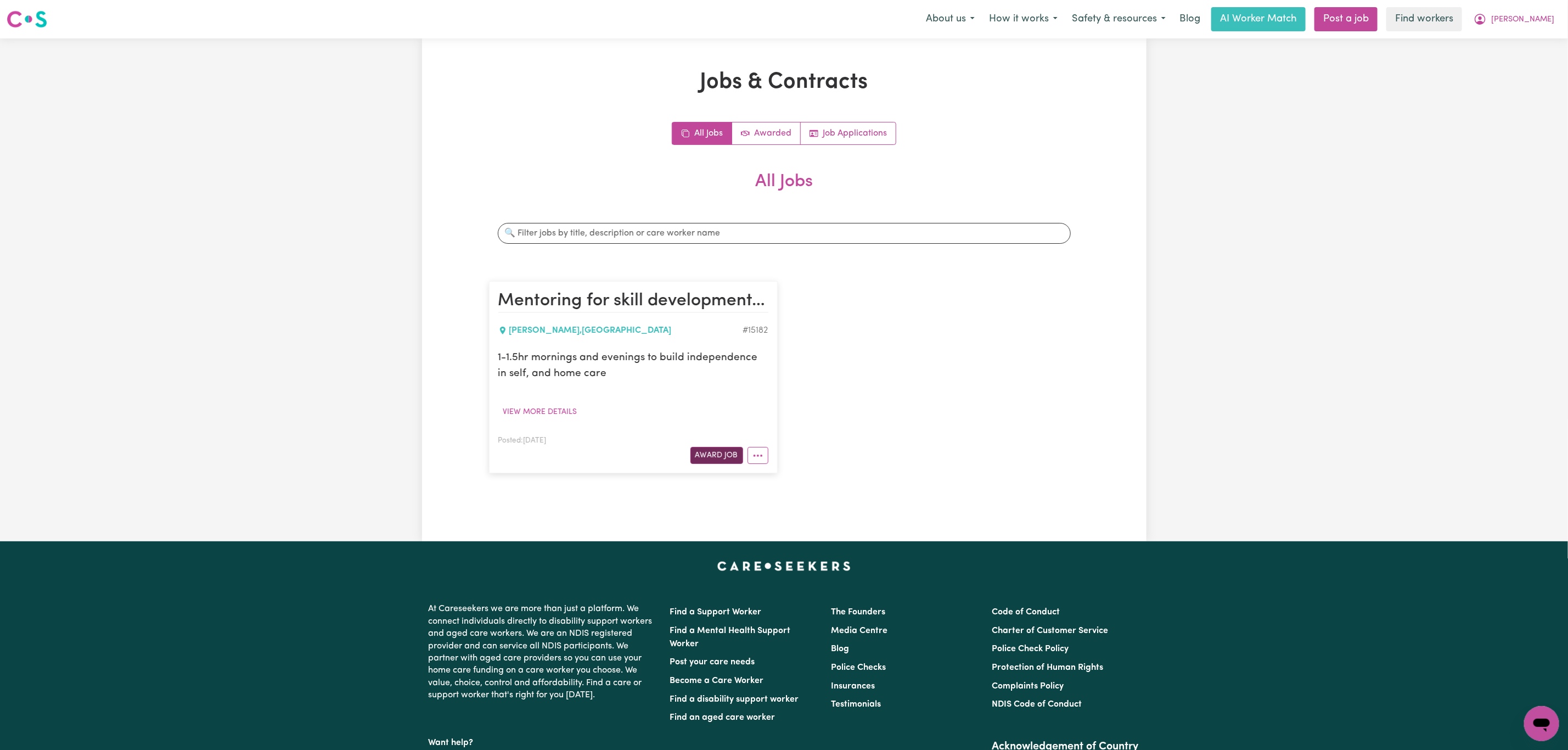
click at [727, 458] on button "Award Job" at bounding box center [717, 455] width 53 height 17
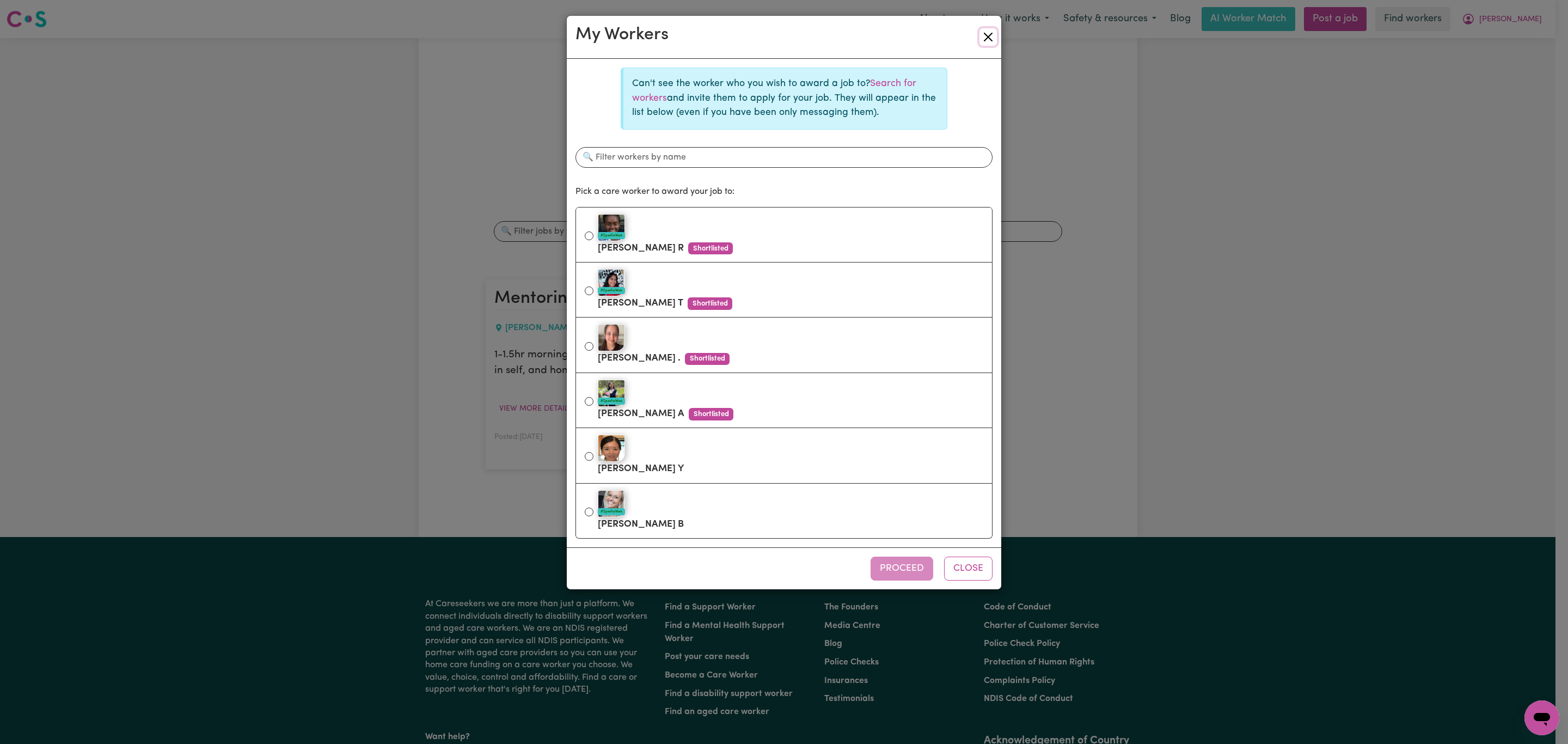
click at [987, 34] on button "Close" at bounding box center [988, 37] width 17 height 17
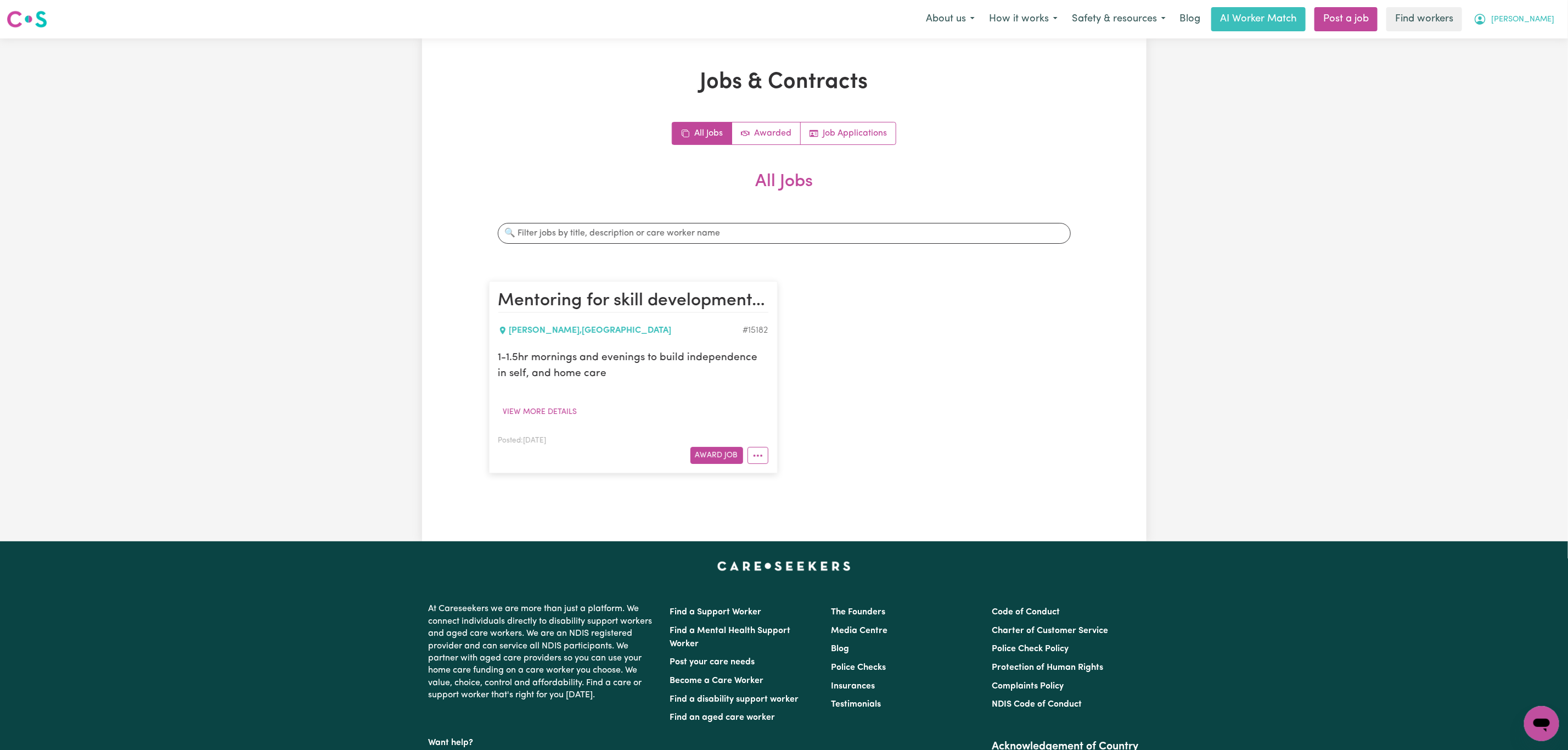
click at [1550, 10] on button "[PERSON_NAME]" at bounding box center [1514, 19] width 95 height 23
click at [1517, 69] on link "Logout" at bounding box center [1517, 63] width 87 height 21
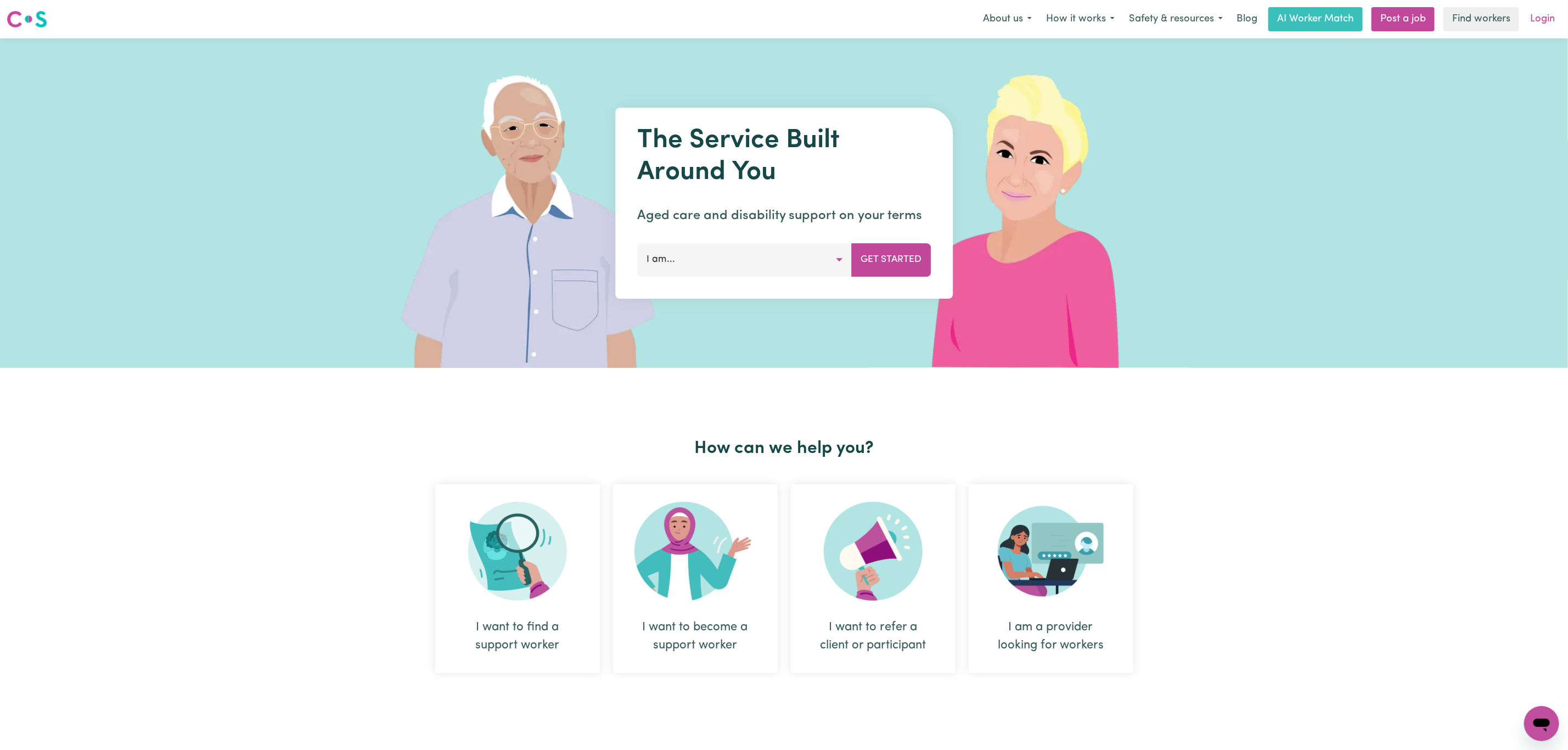
click at [1543, 16] on link "Login" at bounding box center [1542, 20] width 38 height 24
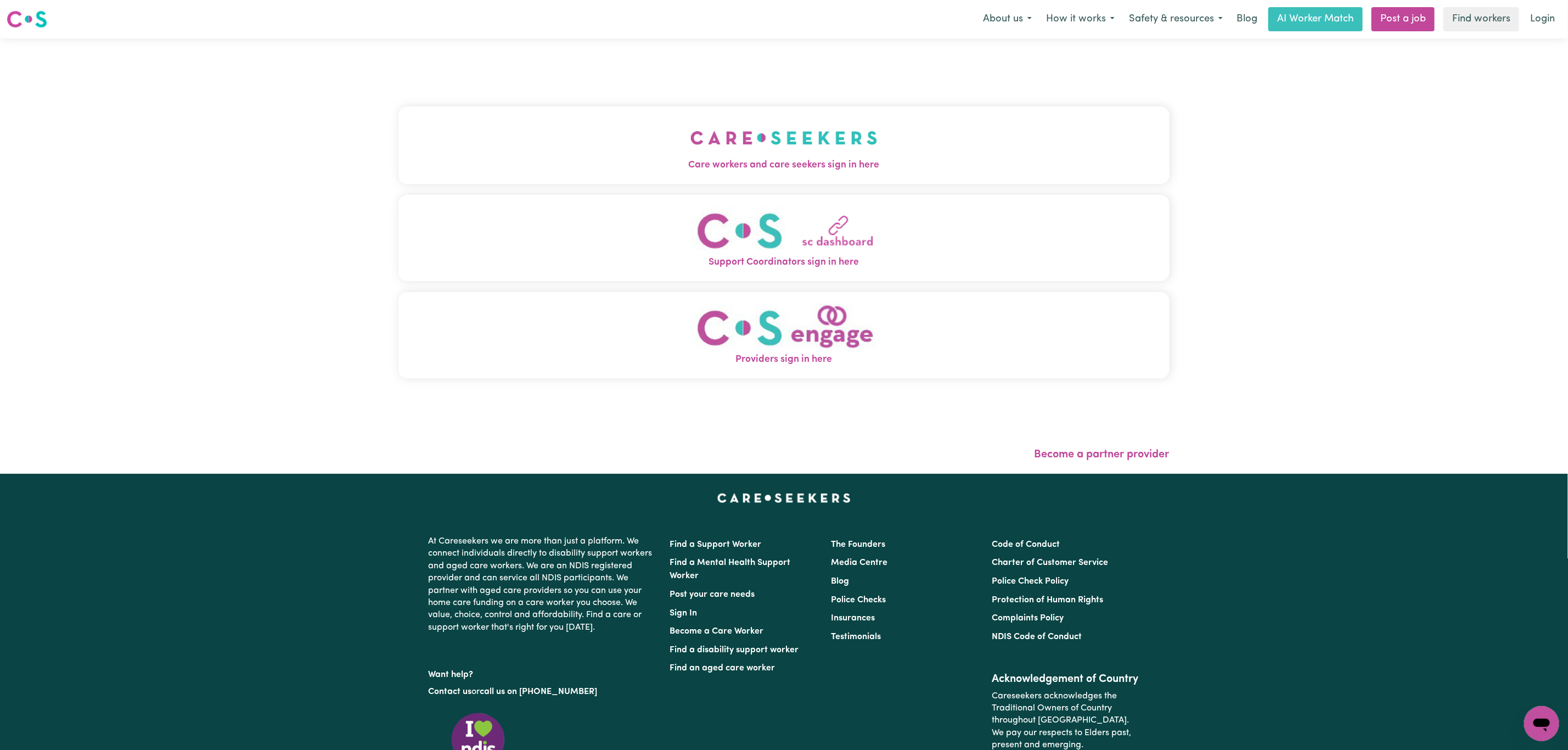
click at [691, 127] on img "Care workers and care seekers sign in here" at bounding box center [784, 138] width 187 height 40
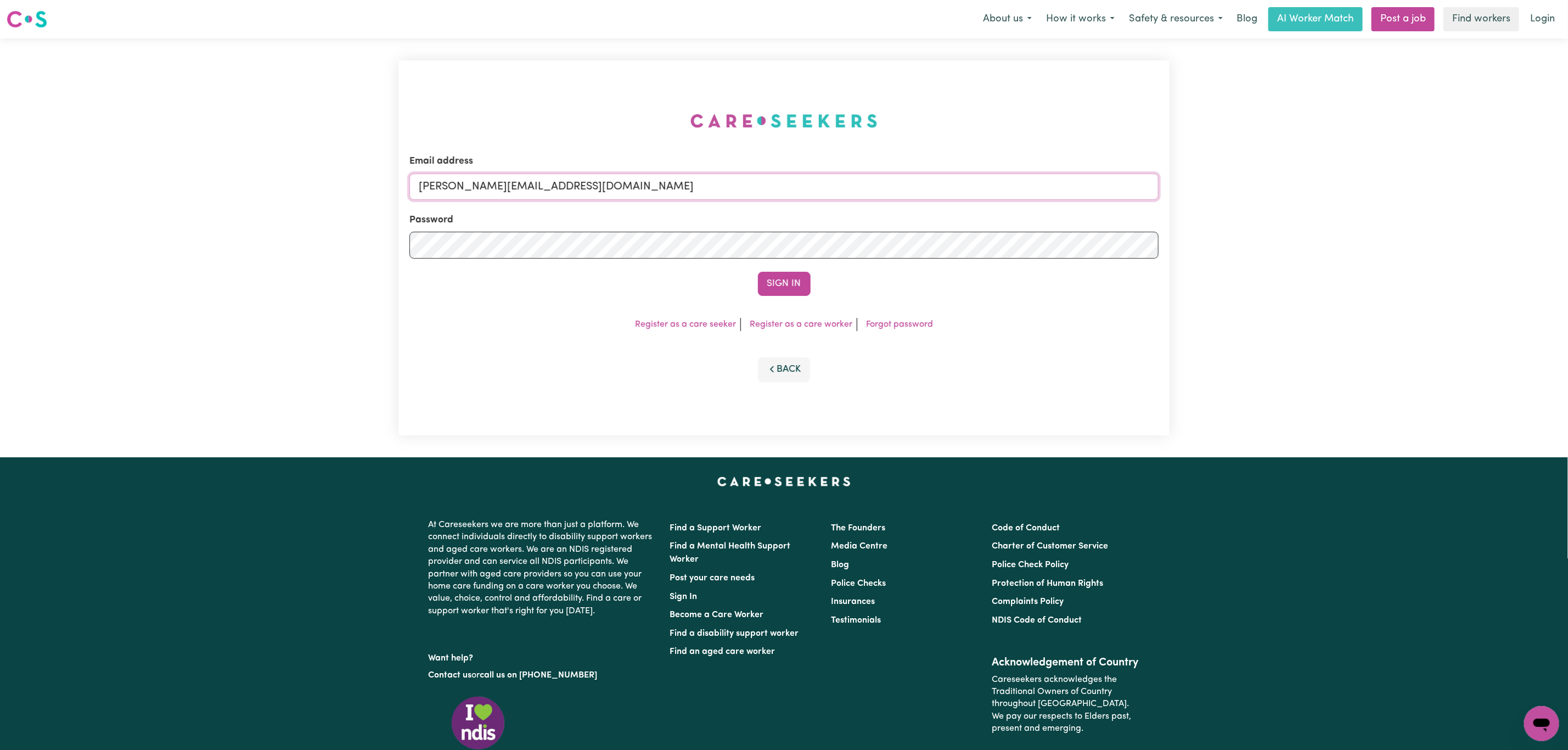
click at [565, 185] on input "[PERSON_NAME][EMAIL_ADDRESS][DOMAIN_NAME]" at bounding box center [784, 186] width 749 height 26
drag, startPoint x: 476, startPoint y: 192, endPoint x: 772, endPoint y: 259, distance: 303.5
click at [753, 202] on form "Email address [EMAIL_ADDRESS][PERSON_NAME][DOMAIN_NAME] Password Sign In" at bounding box center [784, 225] width 749 height 142
type input "[EMAIL_ADDRESS][DOMAIN_NAME]"
click at [780, 285] on button "Sign In" at bounding box center [784, 284] width 53 height 24
